Goal: Transaction & Acquisition: Obtain resource

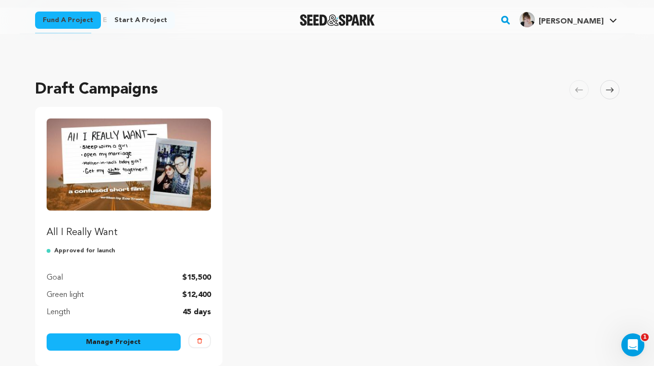
scroll to position [101, 0]
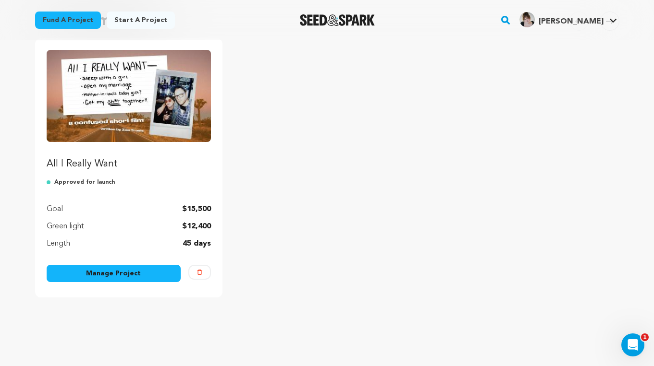
click at [154, 69] on img "Fund All I Really Want" at bounding box center [129, 96] width 165 height 92
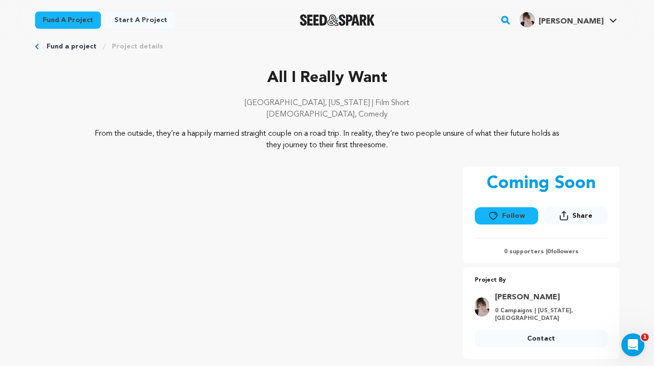
scroll to position [82, 0]
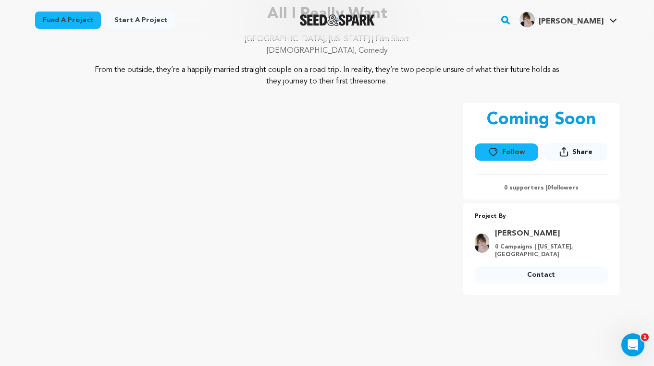
click at [582, 150] on span "Share" at bounding box center [582, 152] width 20 height 10
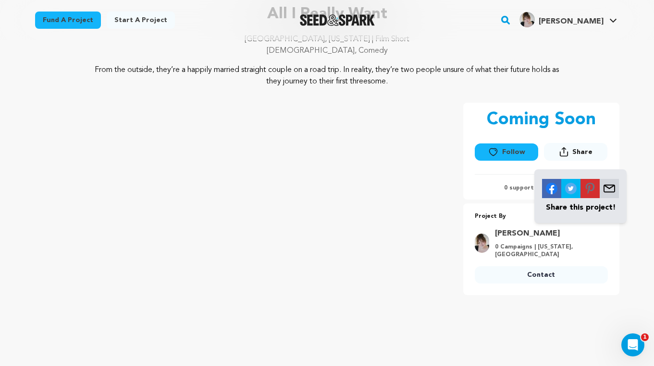
click at [618, 92] on div "All I Really Want Los Angeles, California | Film Short LGBTQ, Comedy From the o…" at bounding box center [327, 169] width 584 height 332
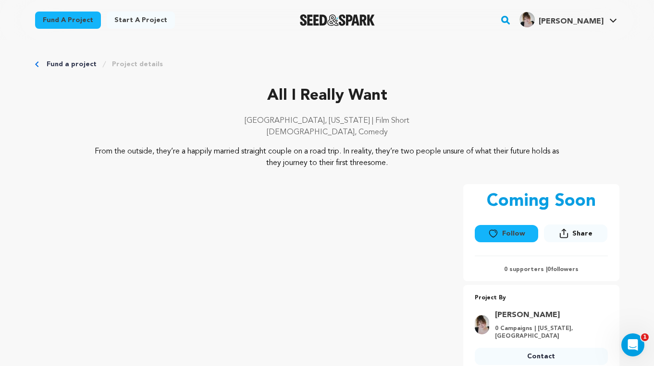
click at [36, 62] on icon "Breadcrumb" at bounding box center [37, 64] width 4 height 6
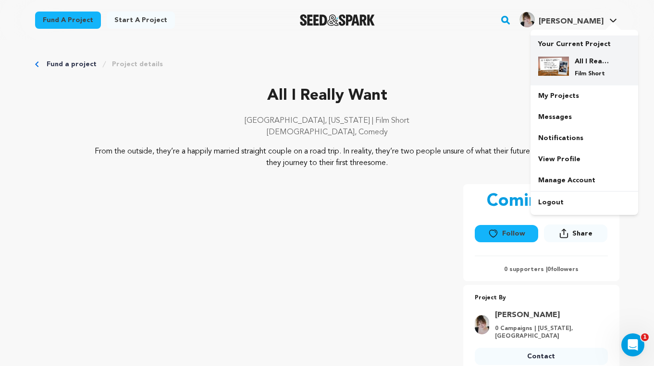
click at [587, 69] on div "All I Really Want Film Short" at bounding box center [592, 67] width 46 height 21
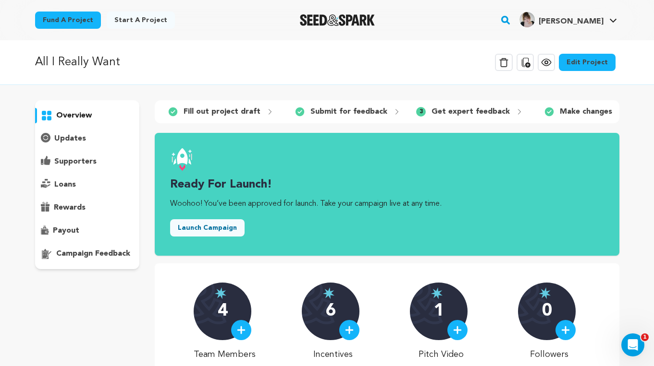
click at [529, 62] on icon at bounding box center [525, 63] width 12 height 12
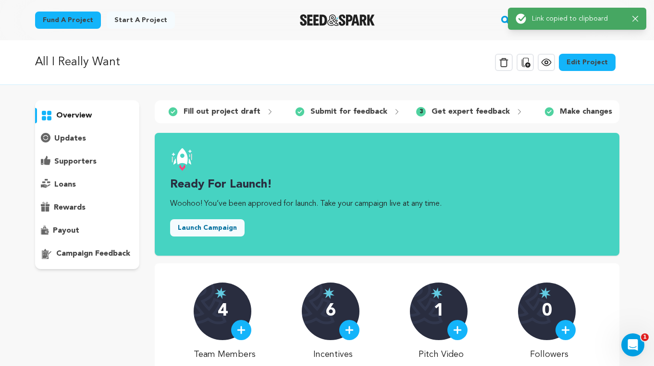
click at [427, 60] on div "All I Really Want Delete Campaign Copy public preview link View project Edit Pr…" at bounding box center [327, 62] width 584 height 25
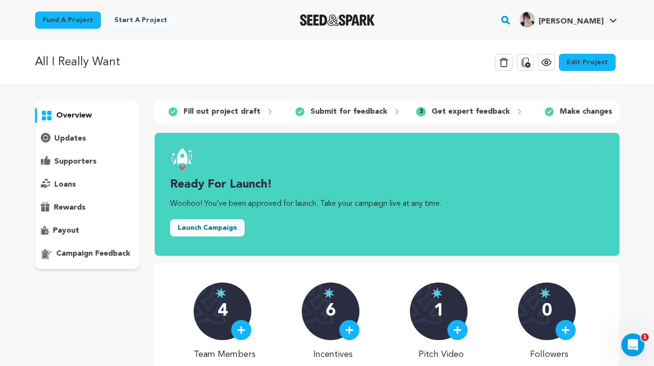
click at [419, 61] on div "All I Really Want Delete Campaign Copy public preview link View project Edit Pr…" at bounding box center [327, 62] width 584 height 25
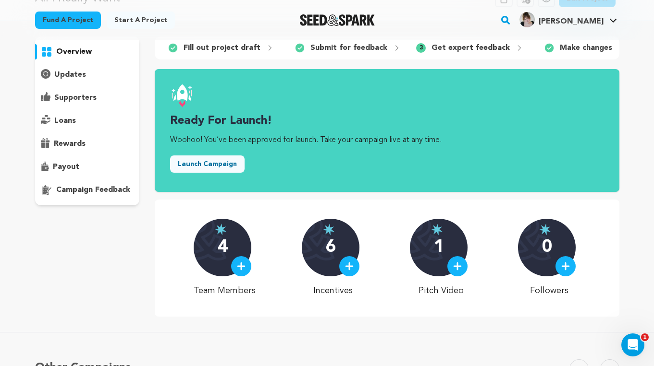
scroll to position [71, 0]
